Goal: Task Accomplishment & Management: Use online tool/utility

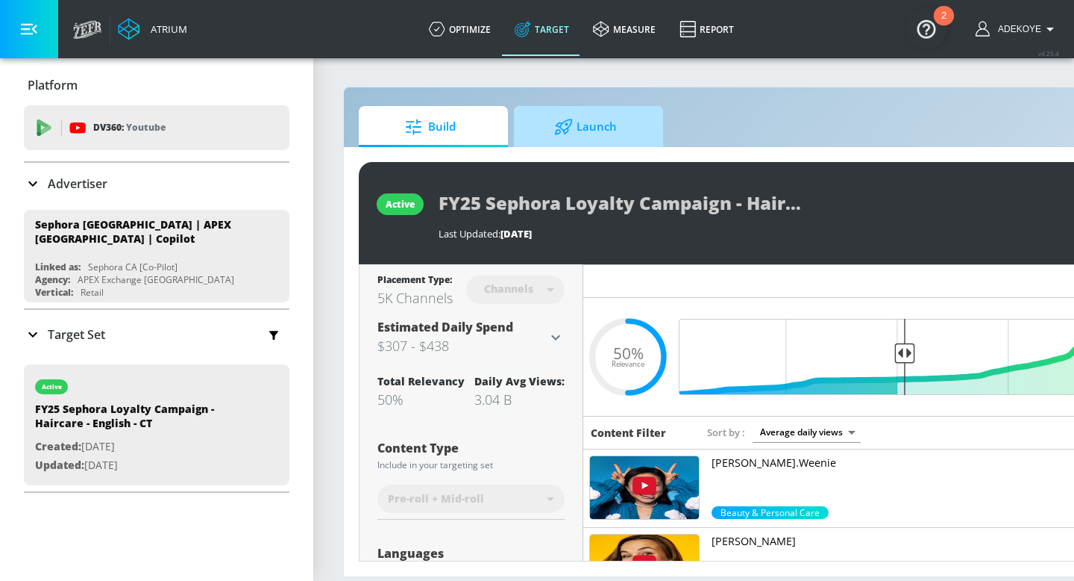
click at [581, 130] on span "Launch" at bounding box center [585, 127] width 113 height 36
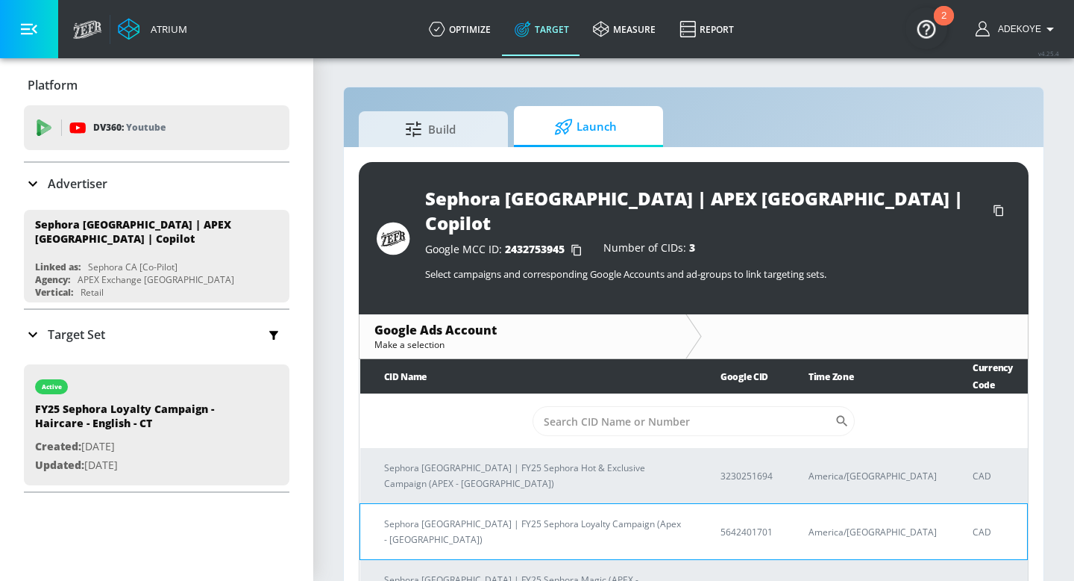
click at [607, 516] on p "Sephora [GEOGRAPHIC_DATA] | FY25 Sephora Loyalty Campaign (Apex - [GEOGRAPHIC_D…" at bounding box center [534, 531] width 301 height 31
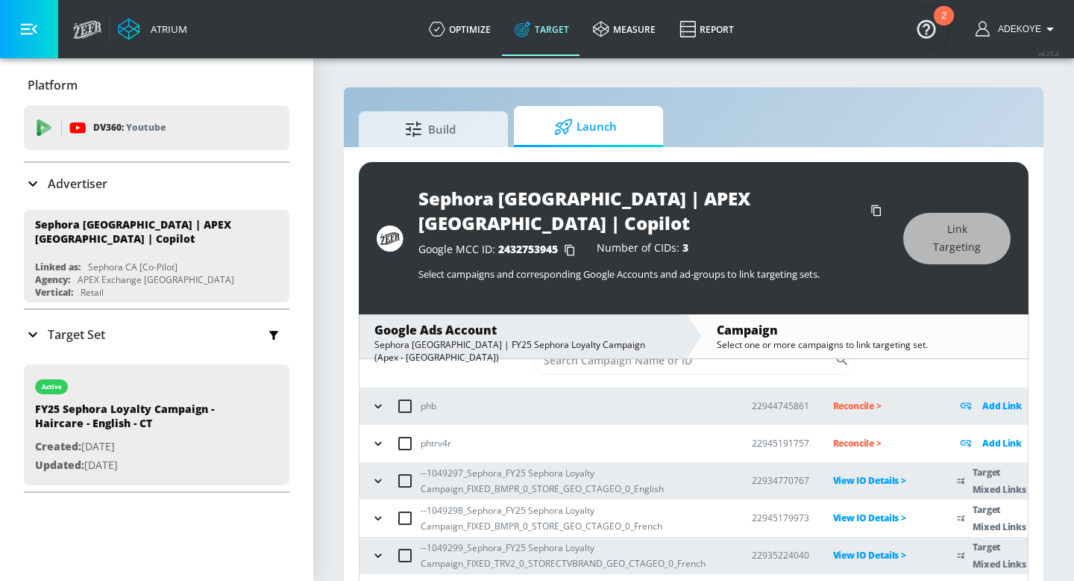
scroll to position [22, 0]
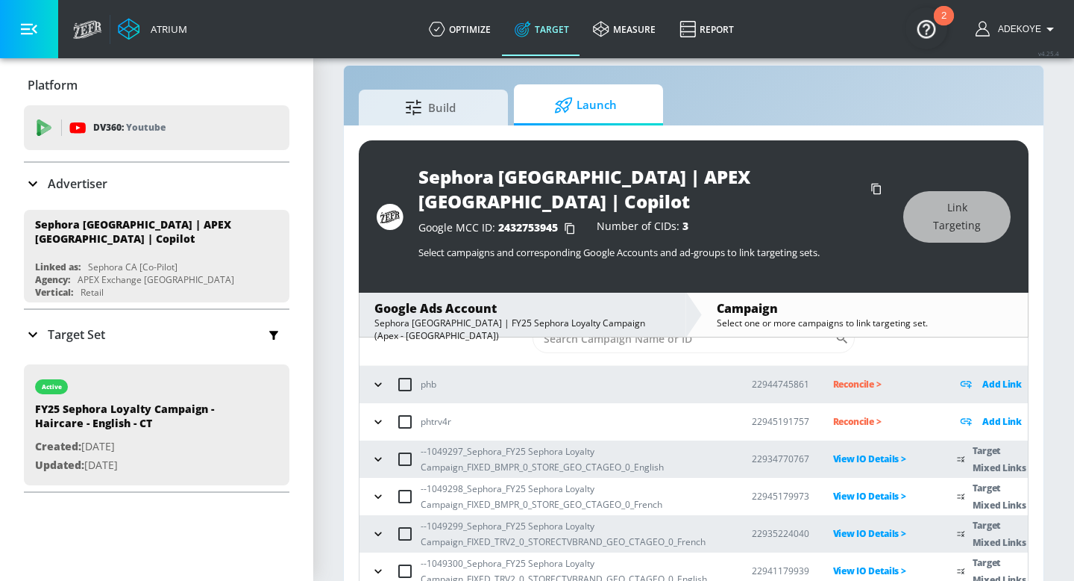
click at [378, 563] on icon "button" at bounding box center [378, 570] width 15 height 15
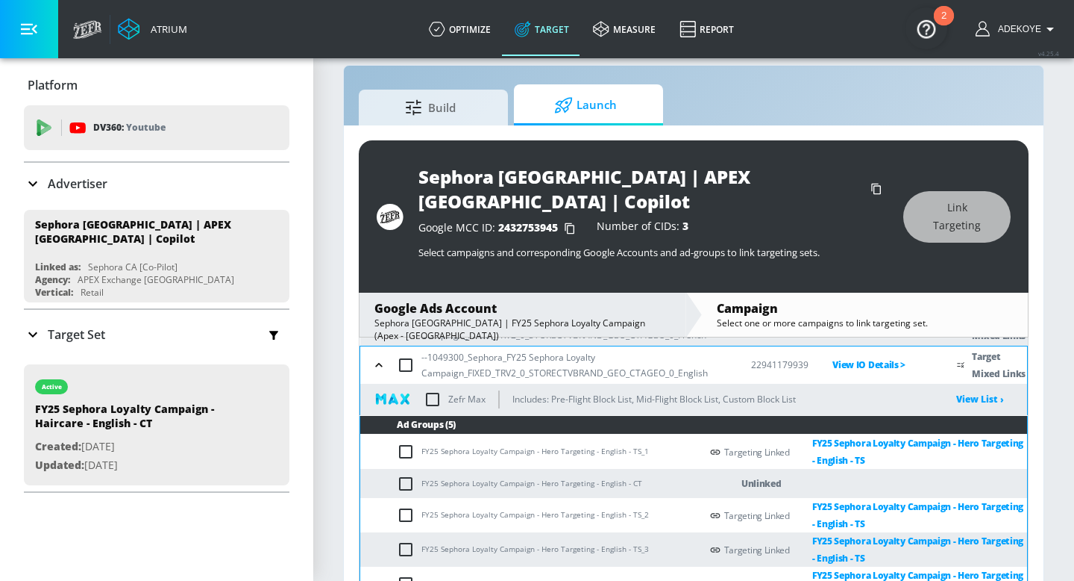
scroll to position [268, 0]
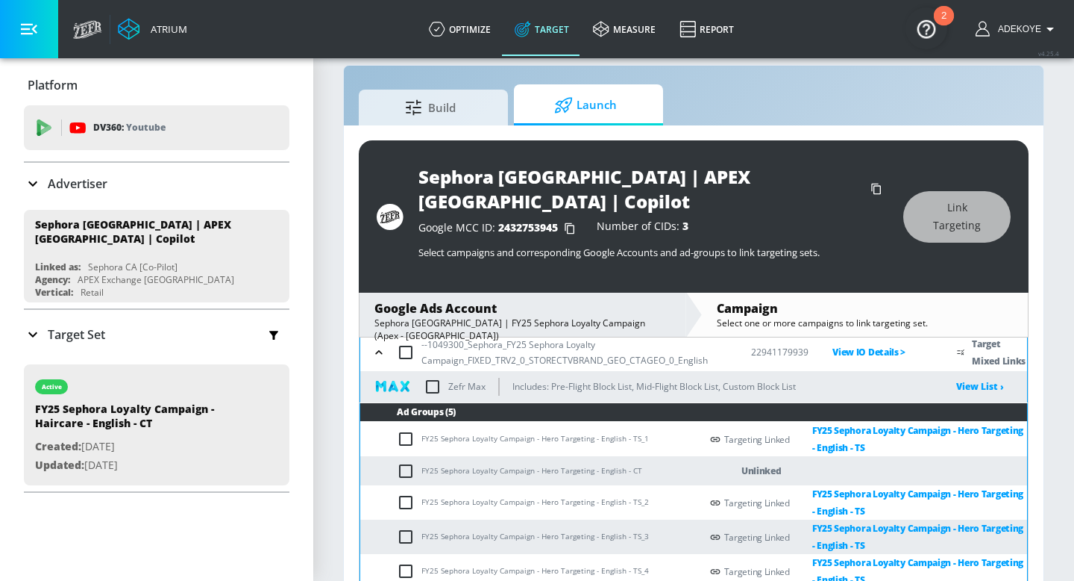
click at [623, 456] on td "FY25 Sephora Loyalty Campaign - Hero Targeting - English - CT" at bounding box center [530, 470] width 340 height 29
copy td "FY25 Sephora Loyalty Campaign - Hero Targeting - English - CT"
click at [406, 462] on input "checkbox" at bounding box center [409, 471] width 25 height 18
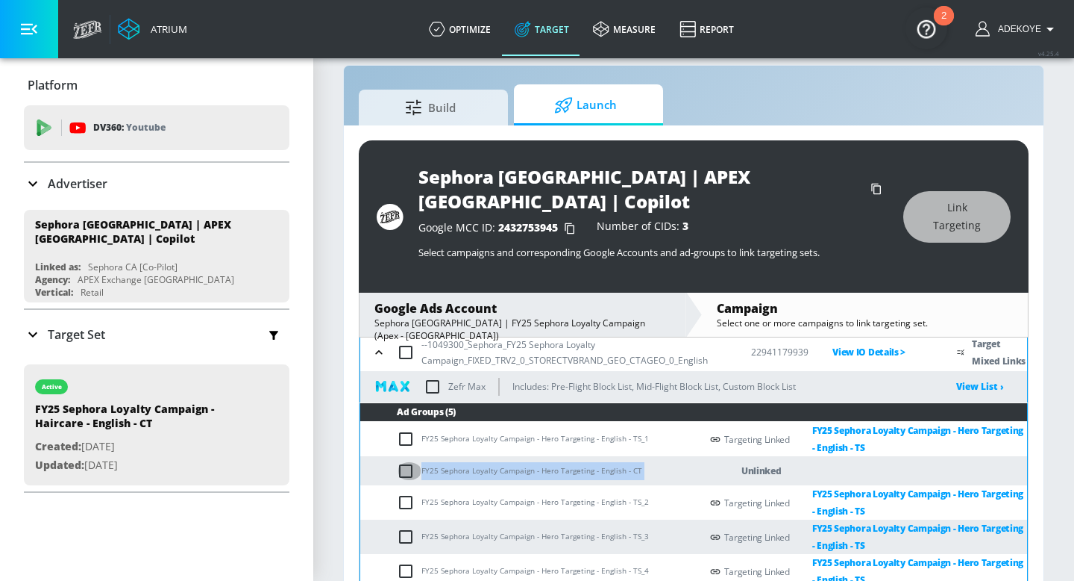
checkbox input "true"
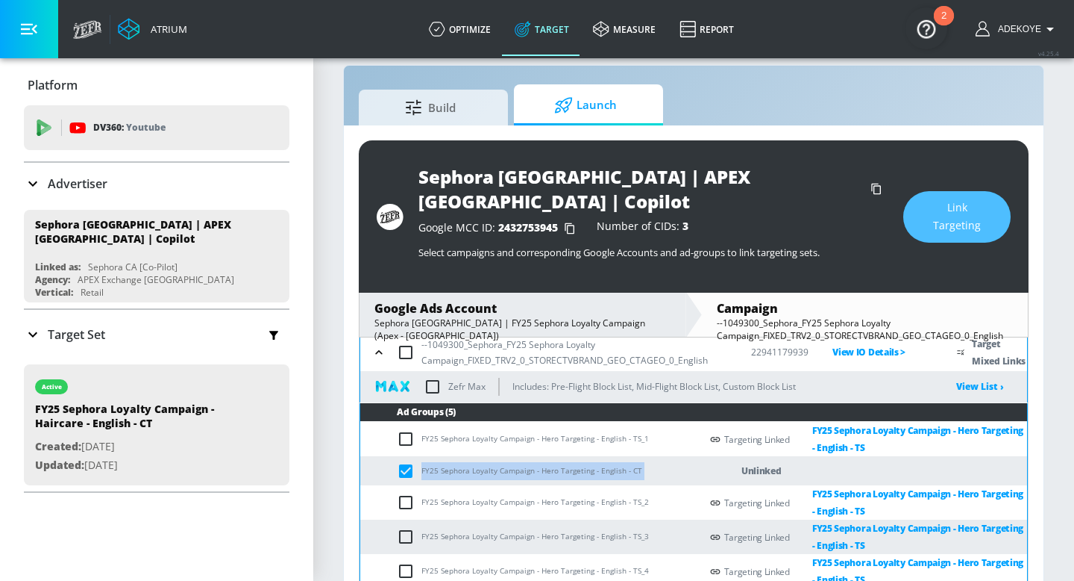
click at [936, 206] on span "Link Targeting" at bounding box center [957, 216] width 48 height 37
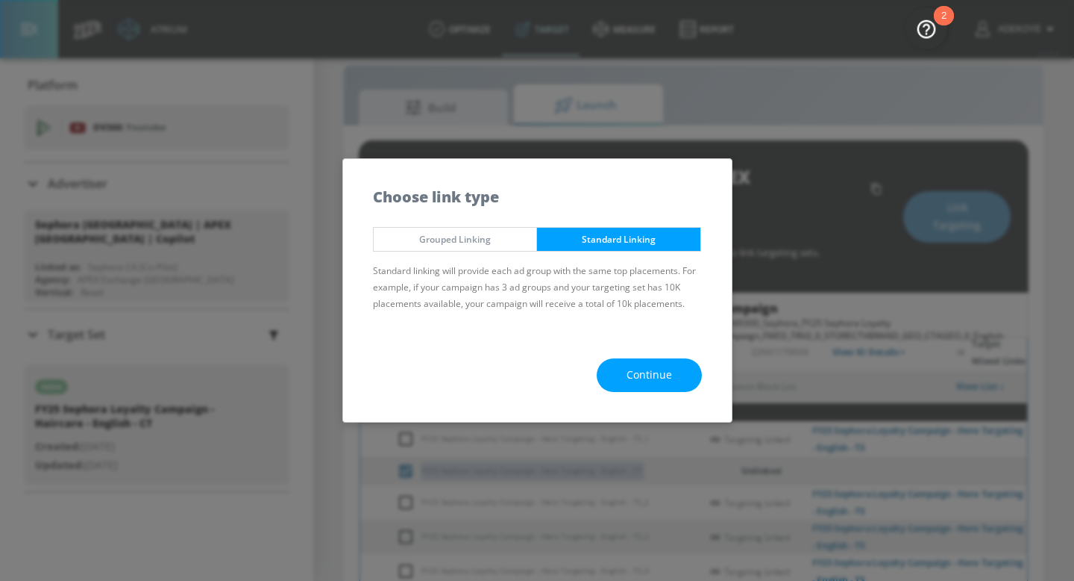
click at [642, 369] on span "Continue" at bounding box center [650, 375] width 46 height 19
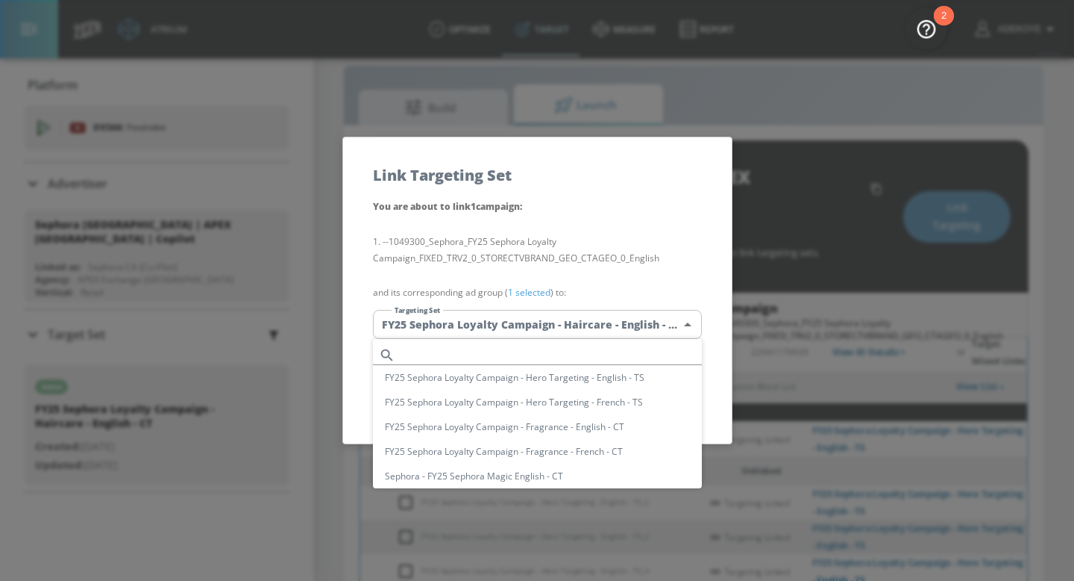
click at [581, 322] on body "Atrium optimize Target measure Report optimize Target measure Report v 4.25.4 A…" at bounding box center [537, 291] width 1074 height 627
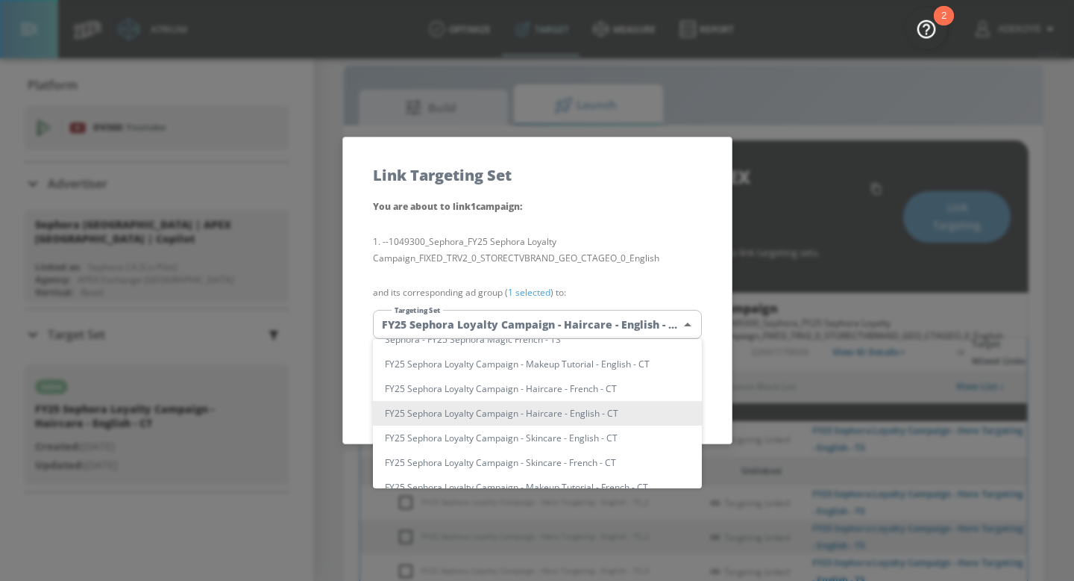
scroll to position [0, 0]
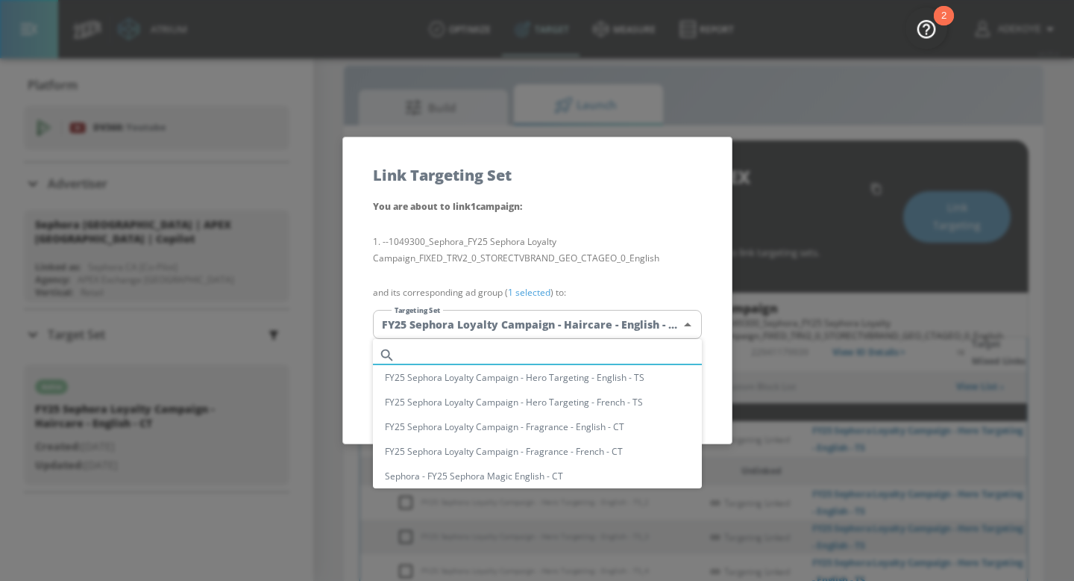
click at [518, 354] on input "text" at bounding box center [551, 355] width 301 height 20
paste input "FY25 Sephora Loyalty Campaign - Hero Targeting - English - CT"
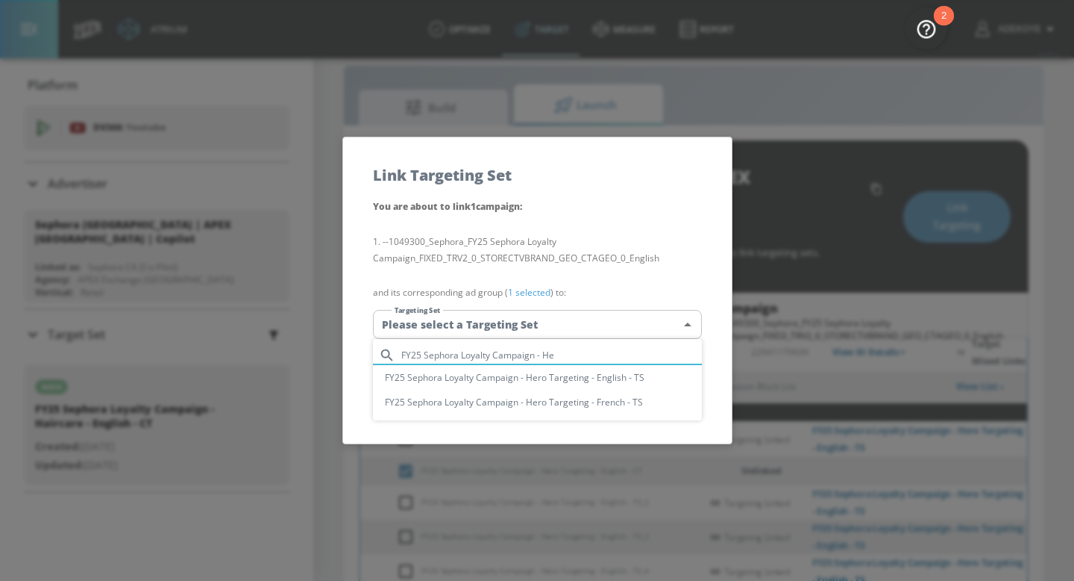
type input "FY25 Sephora Loyalty Campaign - H"
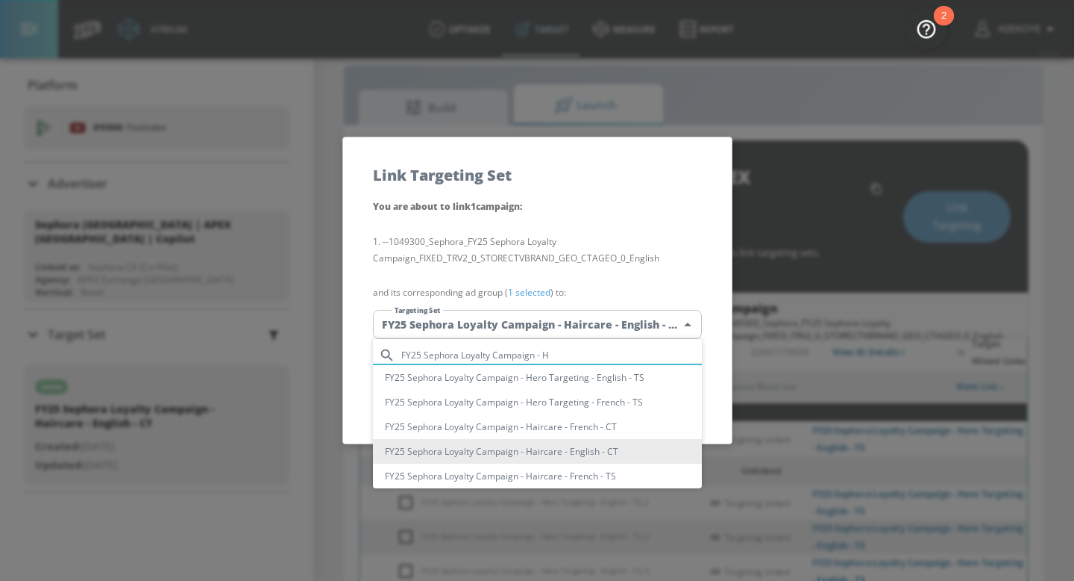
click at [570, 360] on input "FY25 Sephora Loyalty Campaign - H" at bounding box center [551, 355] width 301 height 20
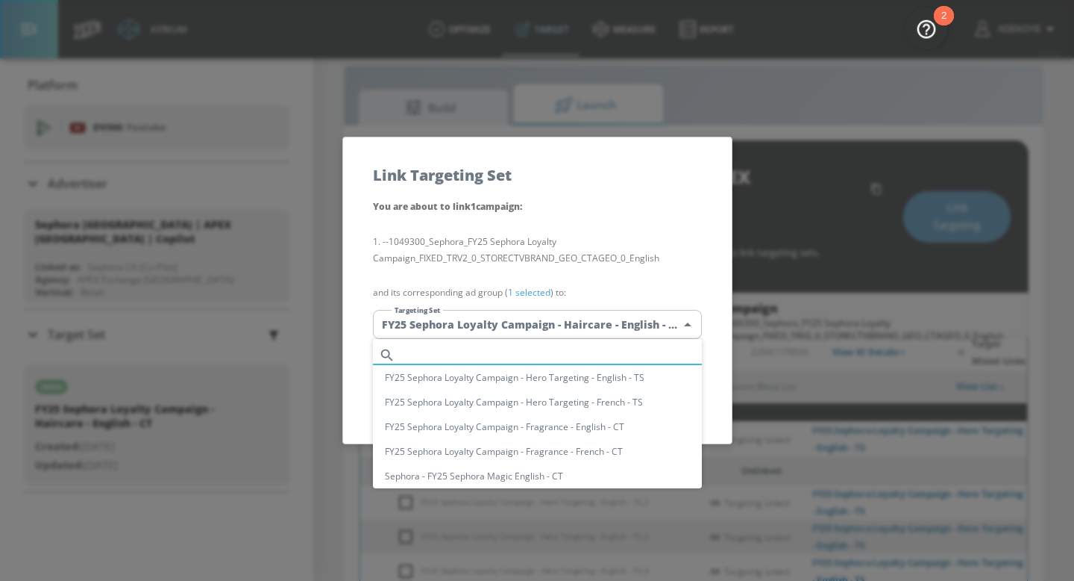
click at [570, 360] on input "text" at bounding box center [551, 355] width 301 height 20
paste input "FY25 Sephora Loyalty Campaign - Hero Targeting - English - CT"
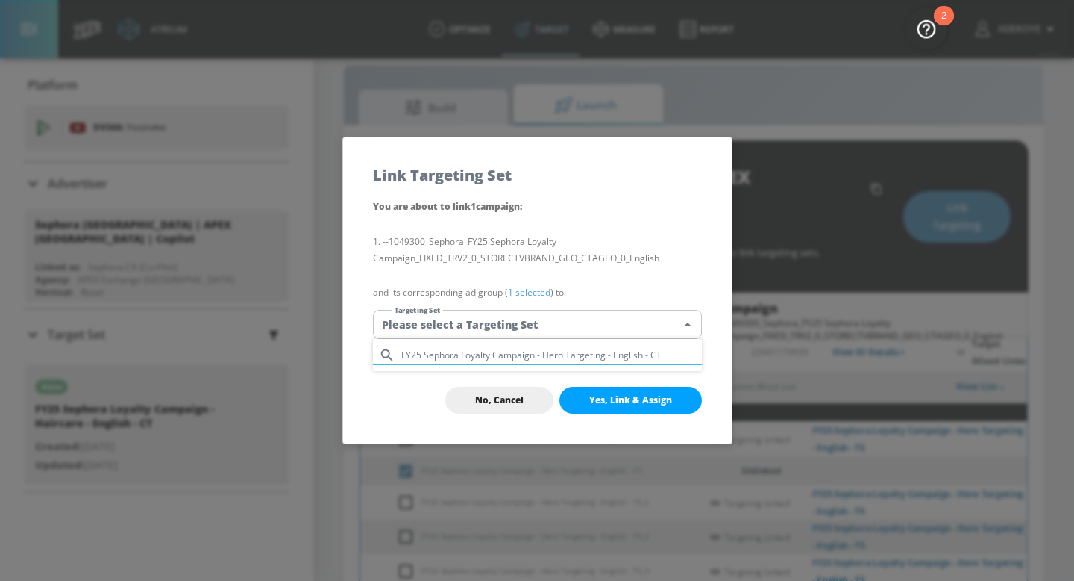
type input "FY25 Sephora Loyalty Campaign - Hero Targeting - English - CT"
click at [479, 396] on div at bounding box center [537, 290] width 1074 height 581
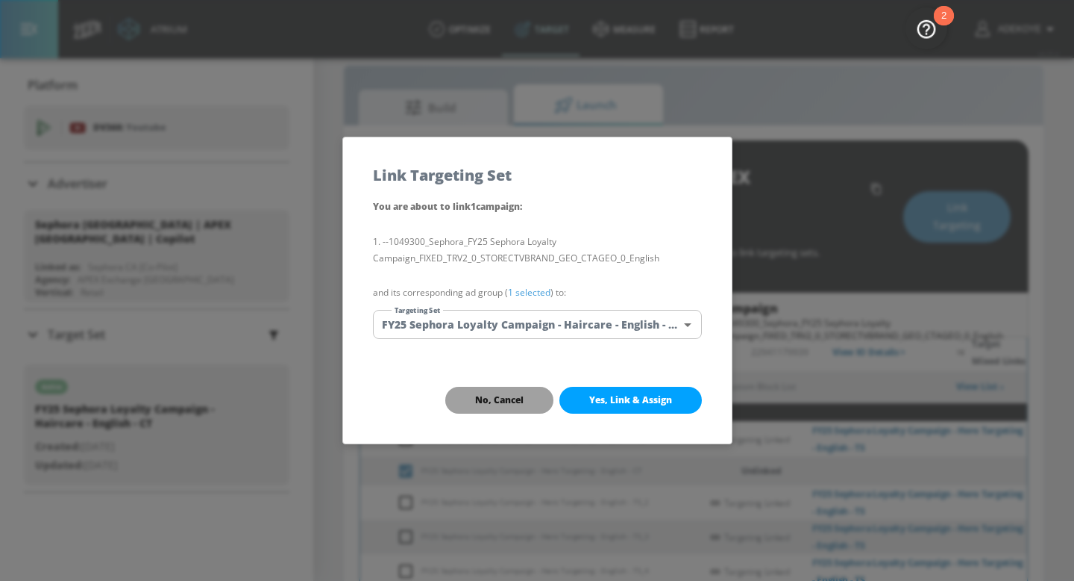
click at [507, 400] on span "No, Cancel" at bounding box center [499, 400] width 49 height 12
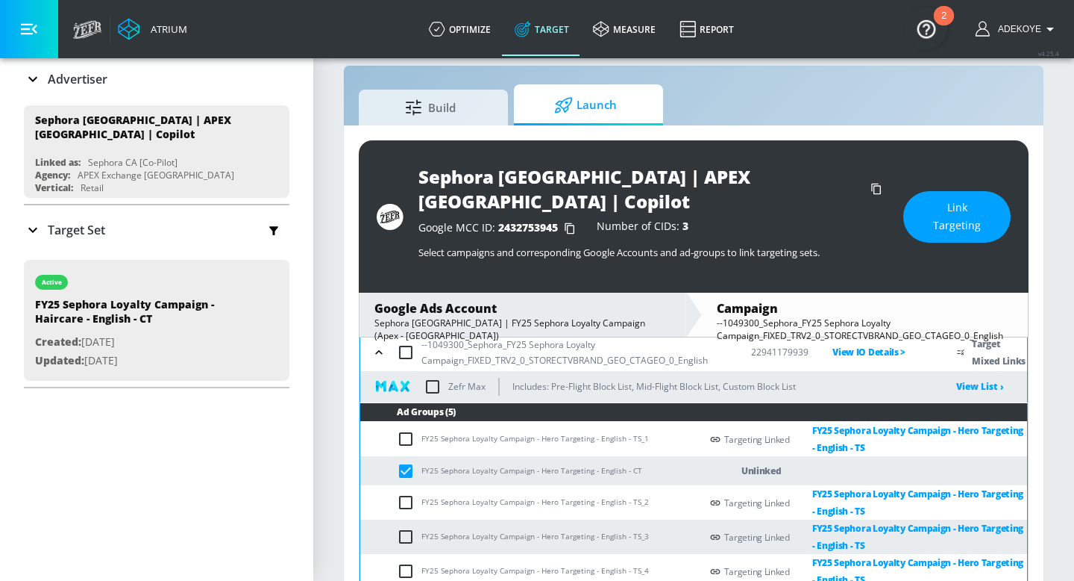
scroll to position [1, 0]
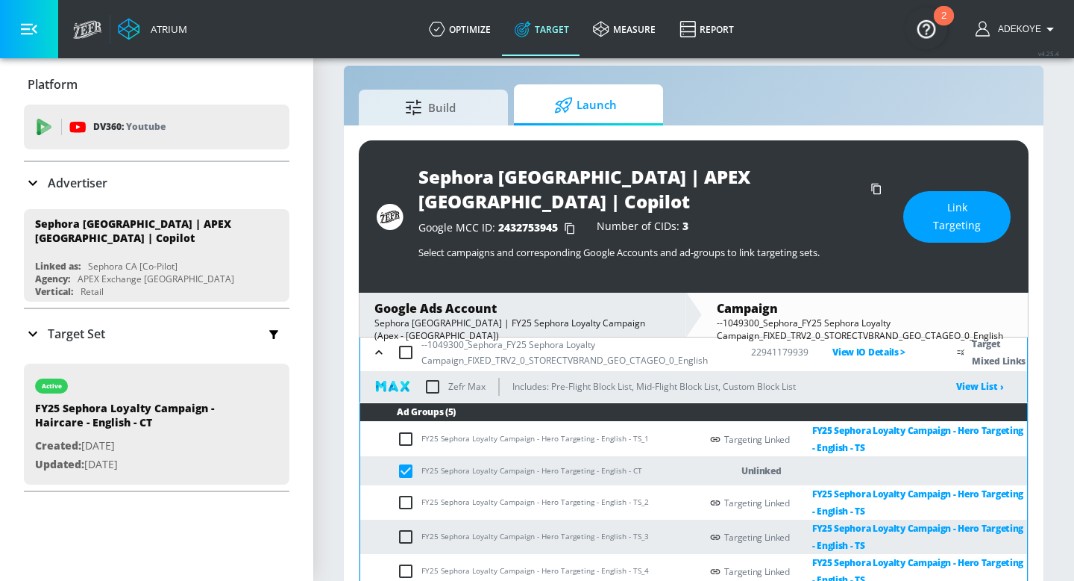
click at [51, 325] on p "Target Set" at bounding box center [76, 333] width 57 height 16
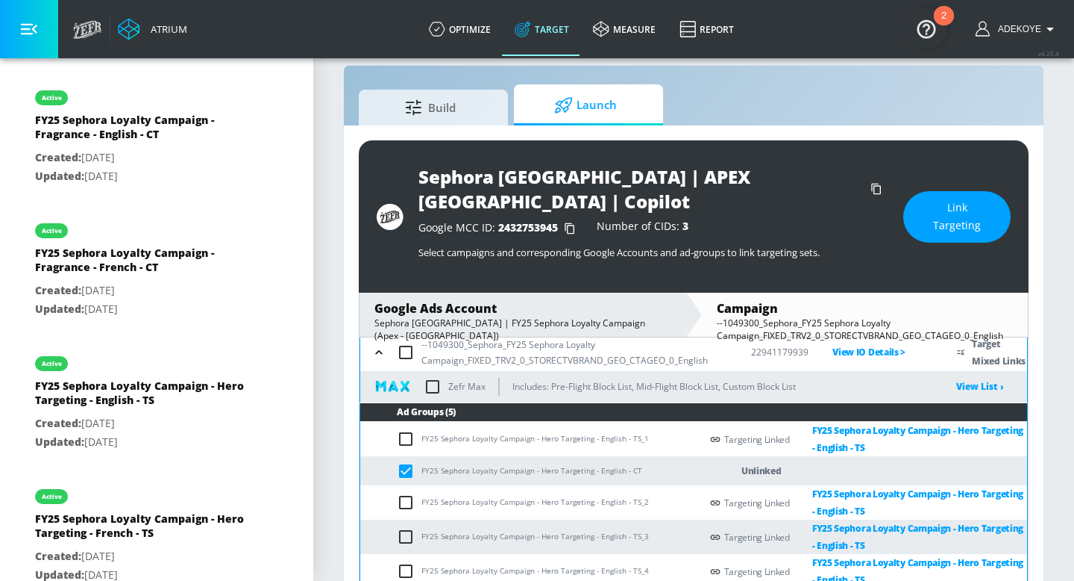
scroll to position [2306, 0]
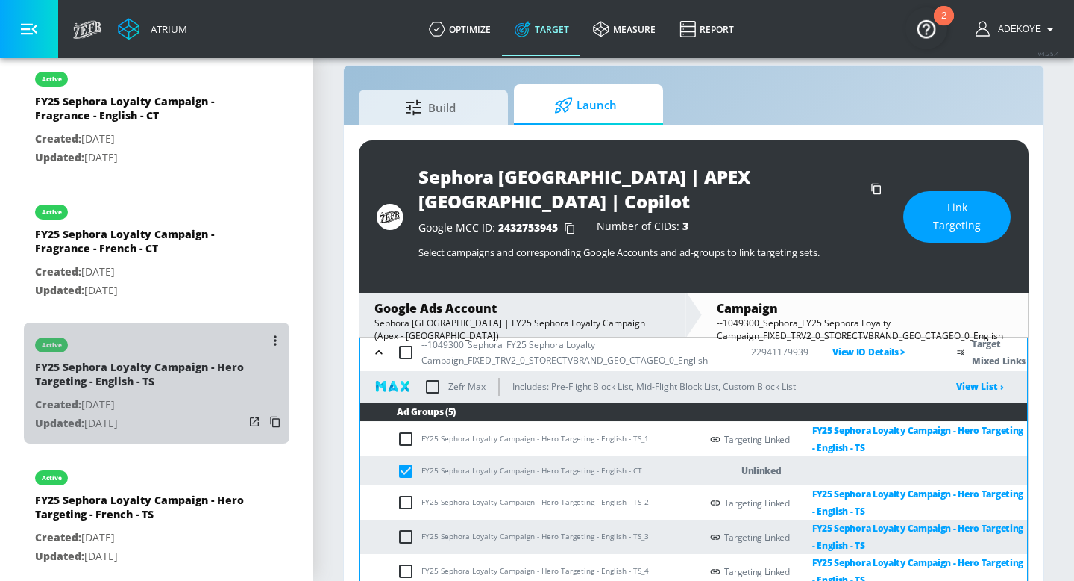
click at [171, 367] on div "FY25 Sephora Loyalty Campaign - Hero Targeting - English - TS" at bounding box center [139, 378] width 209 height 36
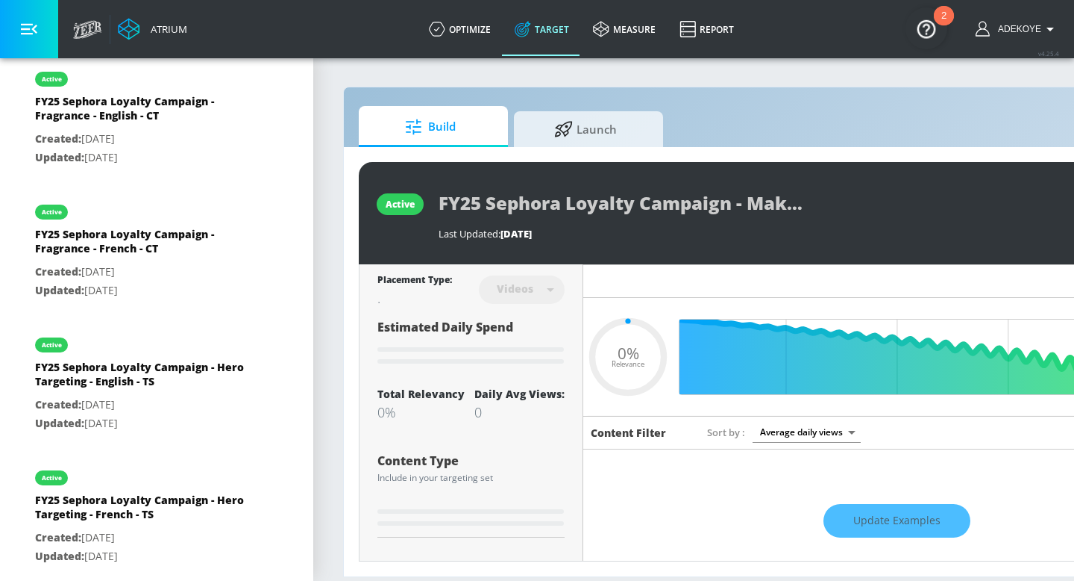
type input "0.5"
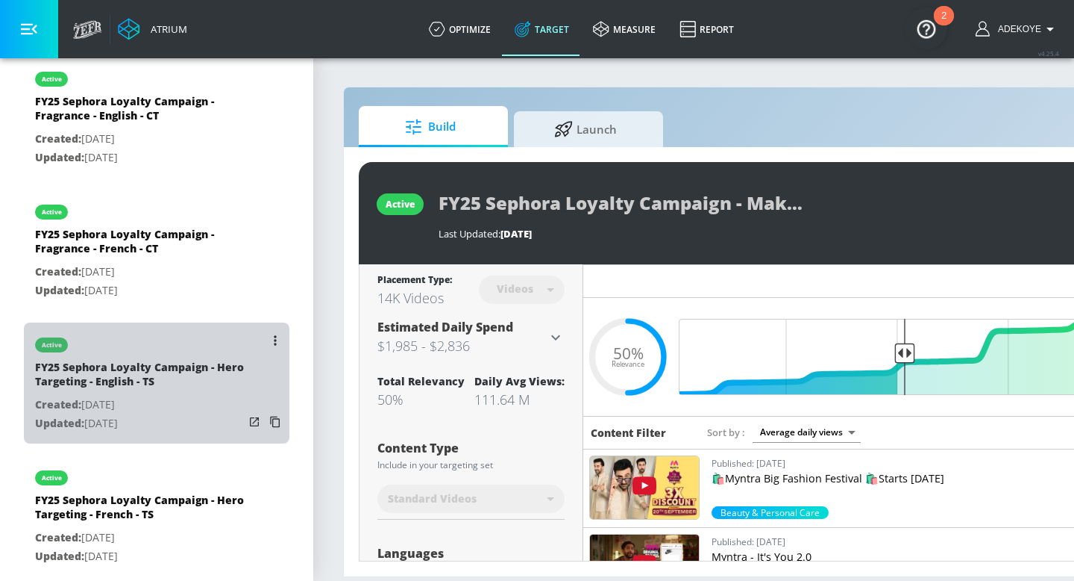
click at [179, 383] on div "FY25 Sephora Loyalty Campaign - Hero Targeting - English - TS" at bounding box center [139, 378] width 209 height 36
type input "FY25 Sephora Loyalty Campaign - Hero Targeting - English - TS"
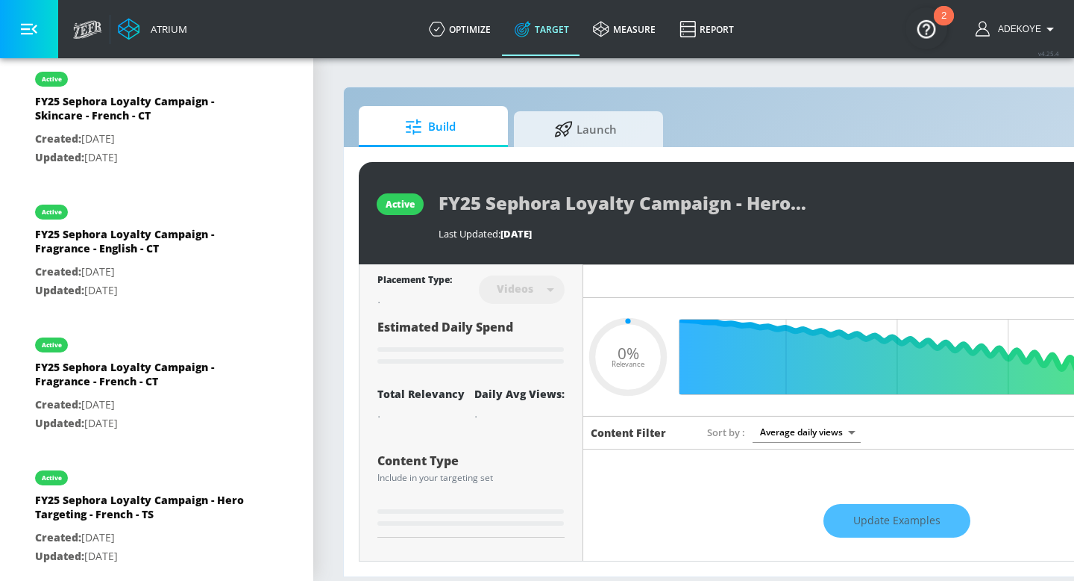
type input "0.05"
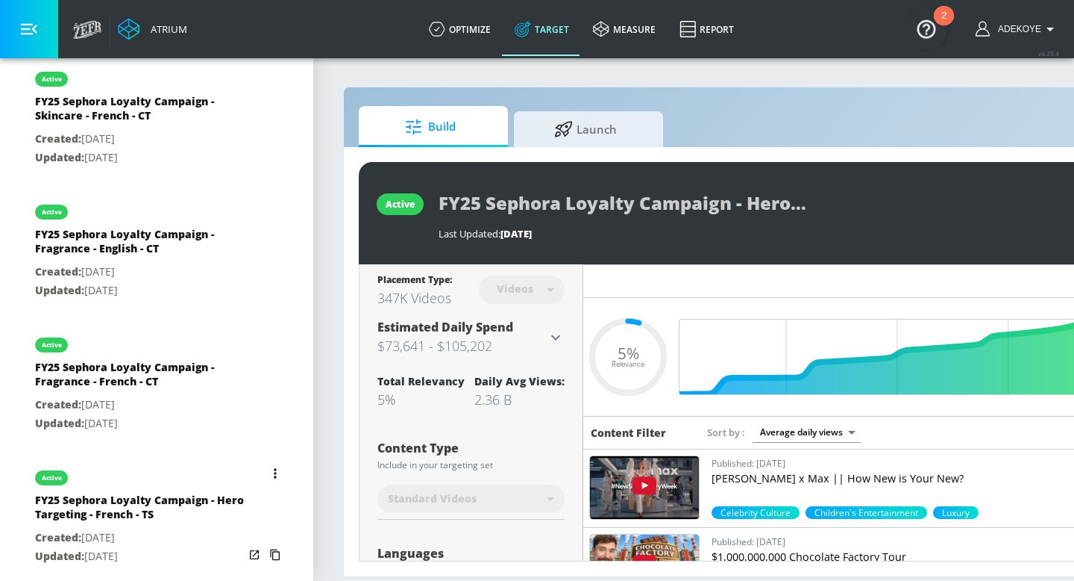
click at [149, 469] on div "active" at bounding box center [139, 473] width 209 height 37
type input "FY25 Sephora Loyalty Campaign - Hero Targeting - French - TS"
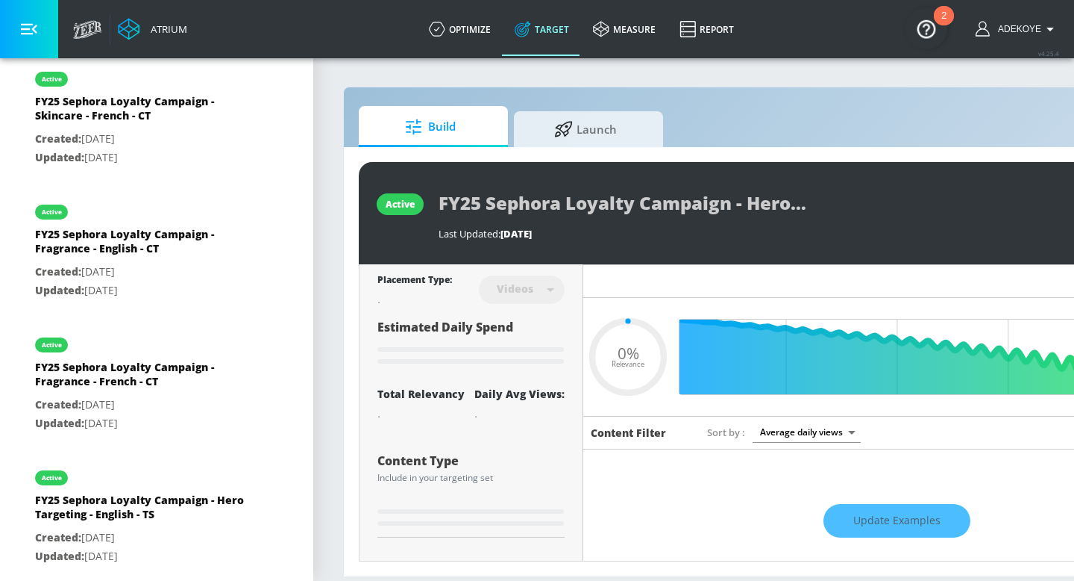
type input "0.05"
